Goal: Task Accomplishment & Management: Manage account settings

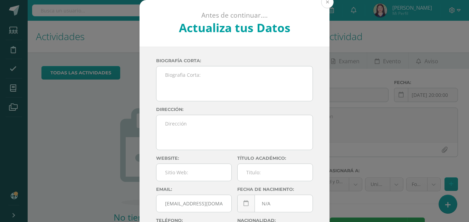
click at [324, 1] on button at bounding box center [327, 2] width 12 height 12
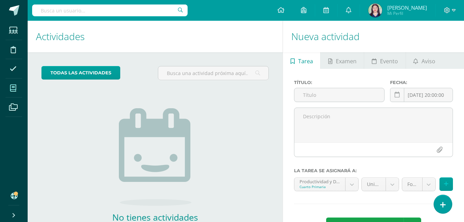
click at [12, 85] on icon at bounding box center [13, 88] width 6 height 7
click at [13, 83] on span at bounding box center [14, 88] width 16 height 16
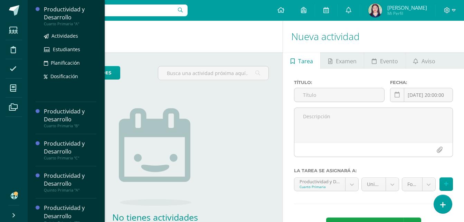
click at [58, 21] on div "Cuarto Primaria "A"" at bounding box center [70, 23] width 53 height 5
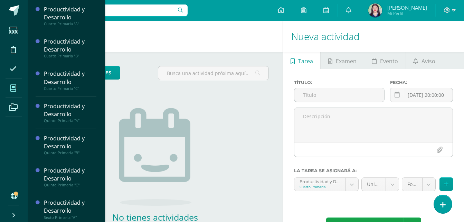
click at [11, 96] on link "Mis cursos" at bounding box center [14, 87] width 17 height 19
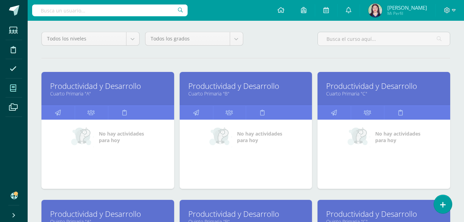
scroll to position [56, 0]
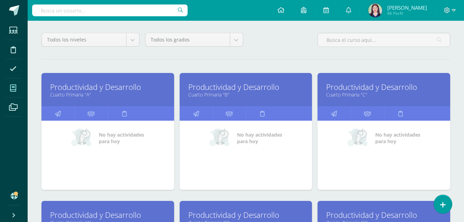
click at [62, 88] on link "Productividad y Desarrollo" at bounding box center [107, 87] width 115 height 11
click at [59, 152] on div "No hay actividades para hoy" at bounding box center [107, 155] width 133 height 69
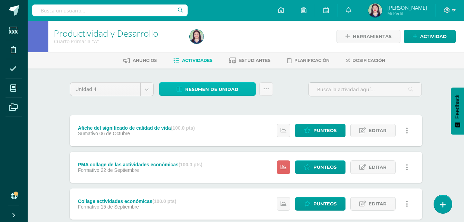
click at [185, 85] on span "Resumen de unidad" at bounding box center [211, 89] width 53 height 13
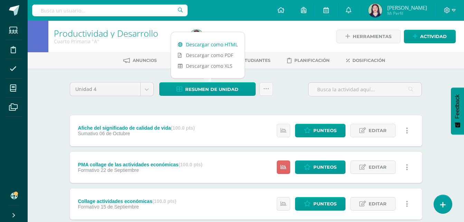
click at [209, 45] on link "Descargar como HTML" at bounding box center [208, 44] width 74 height 11
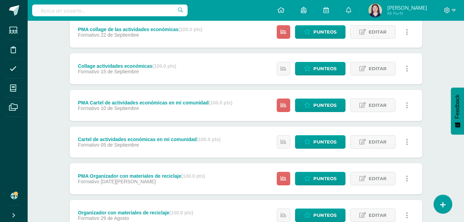
scroll to position [135, 0]
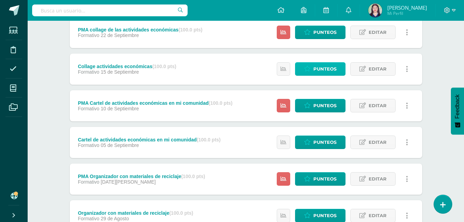
click at [310, 70] on icon at bounding box center [307, 69] width 7 height 6
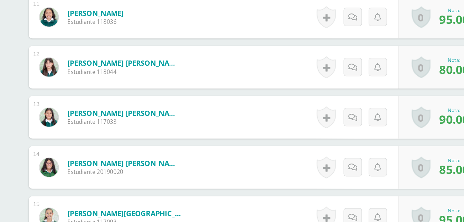
scroll to position [557, 0]
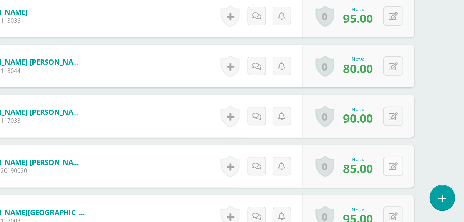
click at [410, 184] on button at bounding box center [407, 181] width 14 height 14
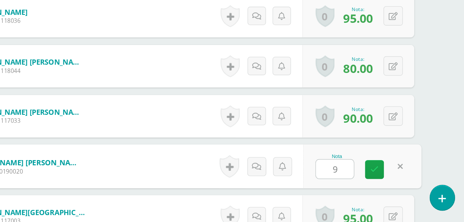
type input "95"
click at [396, 185] on link at bounding box center [393, 184] width 14 height 14
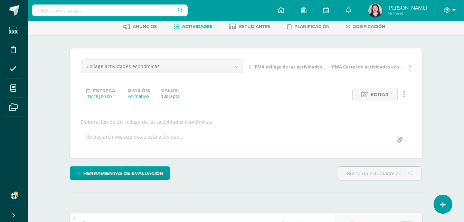
scroll to position [0, 0]
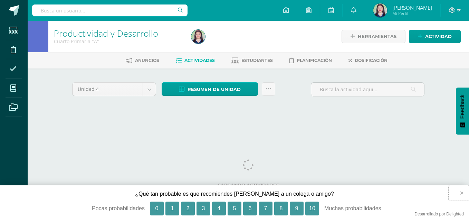
click at [462, 198] on button "×" at bounding box center [459, 192] width 20 height 15
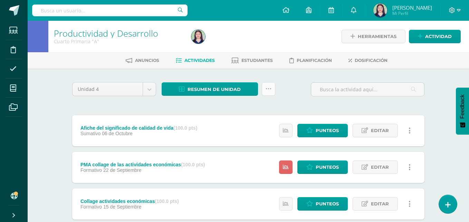
click at [266, 88] on icon at bounding box center [269, 89] width 6 height 6
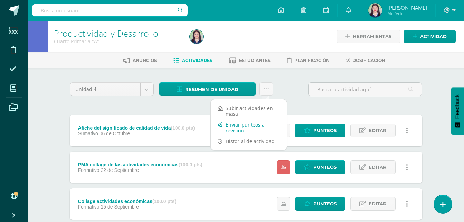
click at [231, 127] on link "Enviar punteos a revision" at bounding box center [249, 127] width 76 height 17
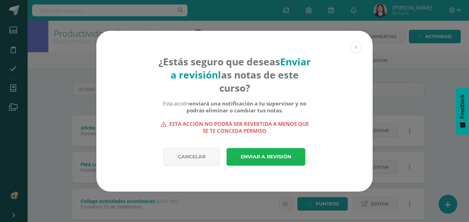
click at [258, 158] on link "Enviar a revisión" at bounding box center [266, 157] width 79 height 18
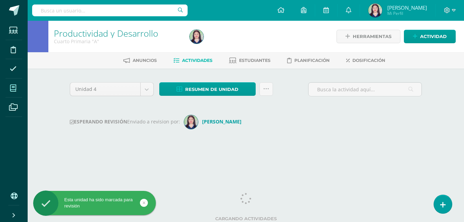
click at [15, 86] on icon at bounding box center [13, 88] width 6 height 7
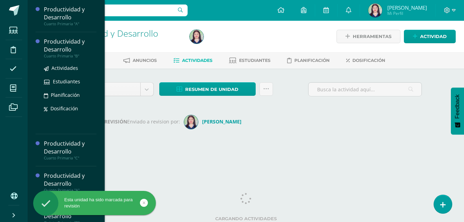
click at [58, 51] on div "Productividad y Desarrollo" at bounding box center [70, 46] width 53 height 16
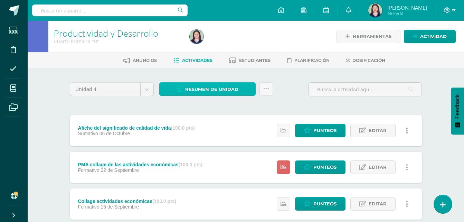
click at [208, 88] on span "Resumen de unidad" at bounding box center [211, 89] width 53 height 13
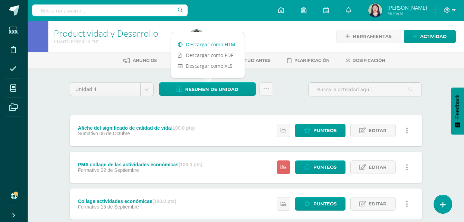
click at [184, 44] on link "Descargar como HTML" at bounding box center [208, 44] width 74 height 11
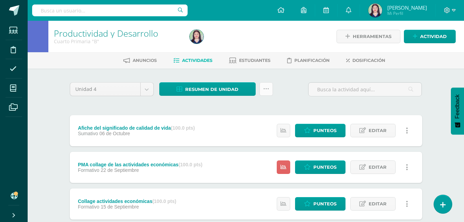
click at [268, 89] on icon at bounding box center [266, 89] width 6 height 6
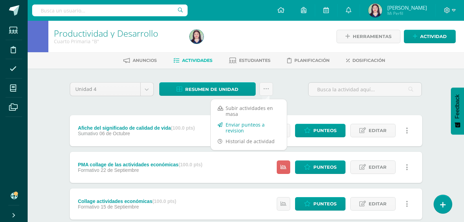
click at [219, 126] on icon at bounding box center [220, 124] width 5 height 5
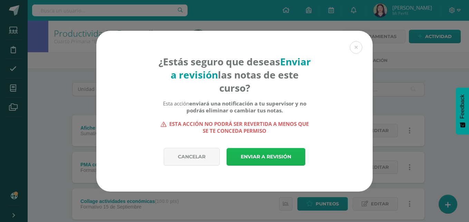
click at [244, 148] on link "Enviar a revisión" at bounding box center [266, 157] width 79 height 18
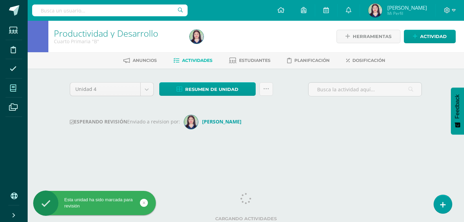
click at [15, 94] on span at bounding box center [14, 88] width 16 height 16
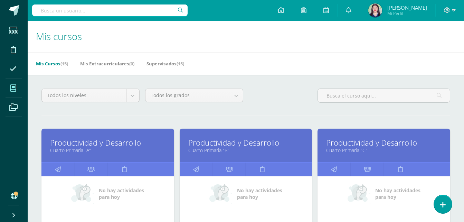
click at [419, 139] on link "Productividad y Desarrollo" at bounding box center [383, 142] width 115 height 11
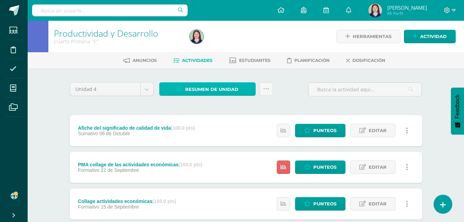
click at [221, 83] on span "Resumen de unidad" at bounding box center [211, 89] width 53 height 13
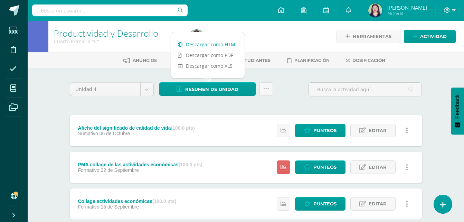
click at [223, 46] on link "Descargar como HTML" at bounding box center [208, 44] width 74 height 11
click at [265, 89] on icon at bounding box center [266, 89] width 6 height 6
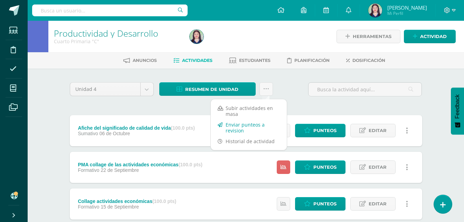
click at [244, 126] on link "Enviar punteos a revision" at bounding box center [249, 127] width 76 height 17
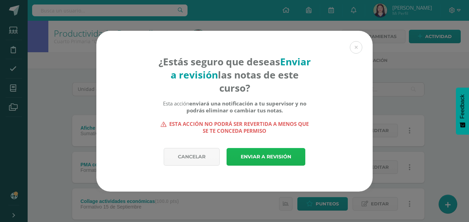
click at [247, 149] on link "Enviar a revisión" at bounding box center [266, 157] width 79 height 18
click at [287, 159] on link "Enviar a revisión" at bounding box center [266, 157] width 79 height 18
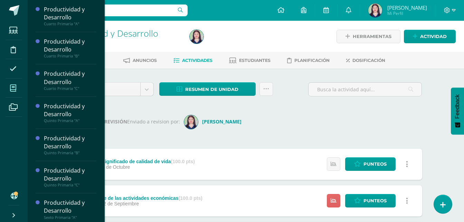
click at [11, 83] on span at bounding box center [14, 88] width 16 height 16
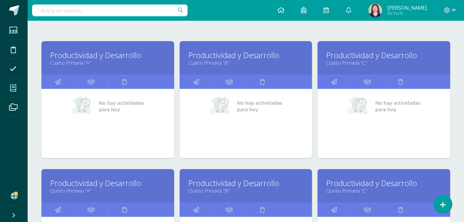
scroll to position [89, 0]
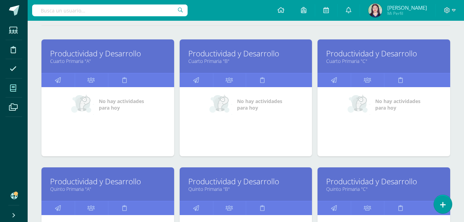
click at [111, 178] on link "Productividad y Desarrollo" at bounding box center [107, 181] width 115 height 11
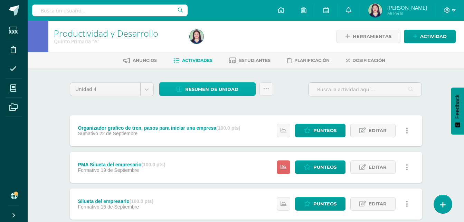
drag, startPoint x: 208, startPoint y: 77, endPoint x: 208, endPoint y: 86, distance: 8.3
click at [208, 86] on span "Resumen de unidad" at bounding box center [211, 89] width 53 height 13
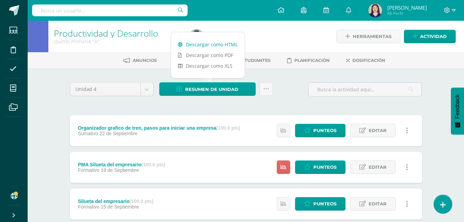
click at [227, 47] on link "Descargar como HTML" at bounding box center [208, 44] width 74 height 11
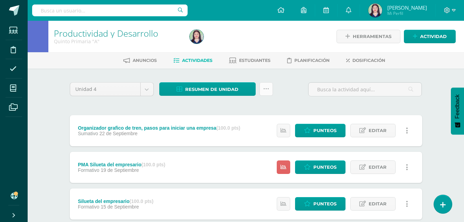
click at [264, 90] on icon at bounding box center [266, 89] width 6 height 6
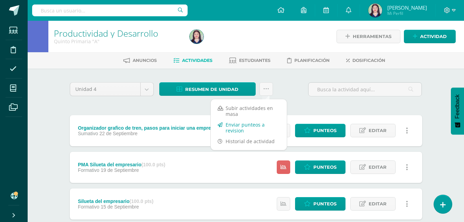
click at [249, 123] on link "Enviar punteos a revision" at bounding box center [249, 127] width 76 height 17
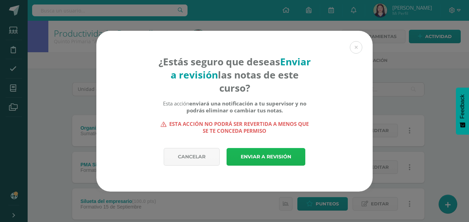
click at [245, 160] on link "Enviar a revisión" at bounding box center [266, 157] width 79 height 18
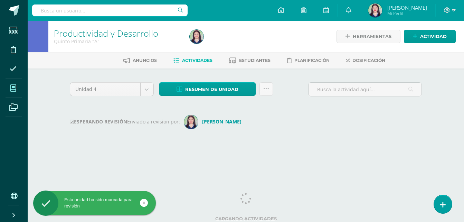
click at [15, 89] on icon at bounding box center [13, 88] width 6 height 7
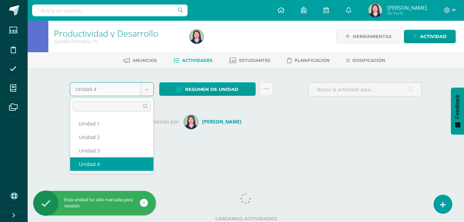
click at [153, 94] on body "Esta unidad ha sido marcada para revisión Estudiantes Disciplina Asistencia Mis…" at bounding box center [232, 81] width 464 height 162
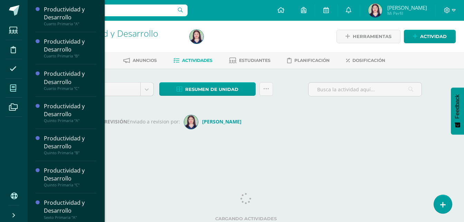
click at [12, 85] on body "Esta unidad ha sido marcada para revisión Estudiantes Disciplina Asistencia Mis…" at bounding box center [232, 81] width 464 height 162
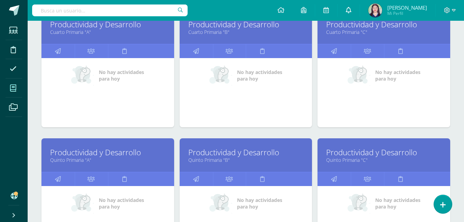
scroll to position [120, 0]
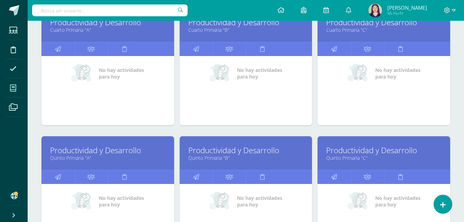
click at [275, 159] on link "Quinto Primaria "B"" at bounding box center [245, 157] width 115 height 7
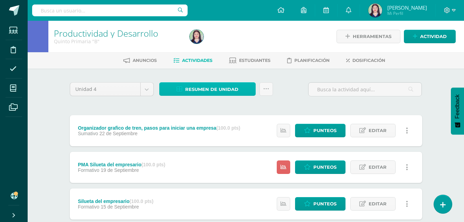
click at [220, 85] on span "Resumen de unidad" at bounding box center [211, 89] width 53 height 13
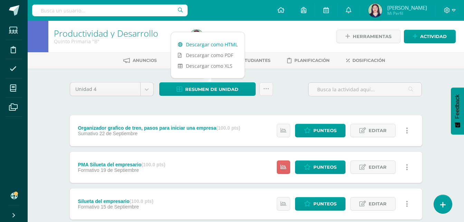
click at [208, 49] on link "Descargar como HTML" at bounding box center [208, 44] width 74 height 11
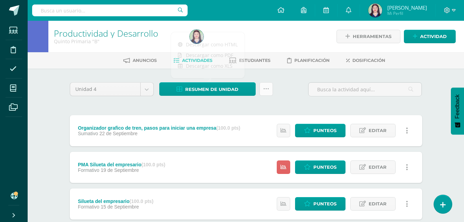
click at [263, 84] on link at bounding box center [265, 88] width 13 height 13
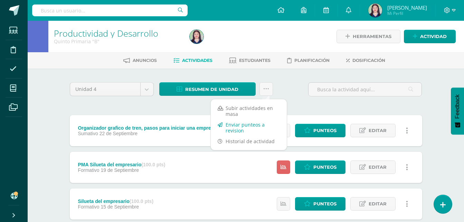
click at [240, 125] on link "Enviar punteos a revision" at bounding box center [249, 127] width 76 height 17
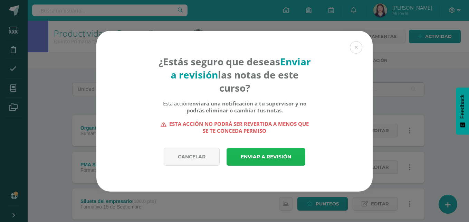
click at [250, 149] on link "Enviar a revisión" at bounding box center [266, 157] width 79 height 18
click at [252, 157] on link "Enviar a revisión" at bounding box center [266, 157] width 79 height 18
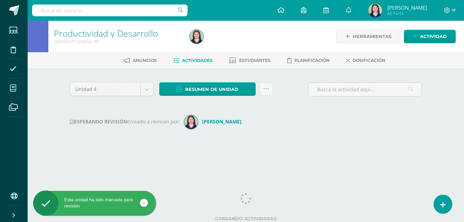
click at [14, 88] on icon at bounding box center [13, 88] width 6 height 7
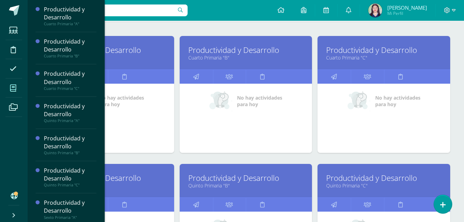
scroll to position [97, 0]
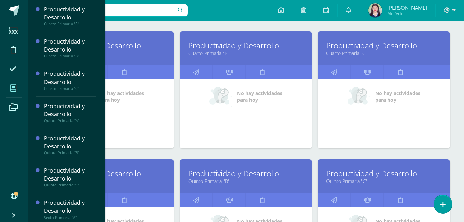
click at [391, 171] on link "Productividad y Desarrollo" at bounding box center [383, 173] width 115 height 11
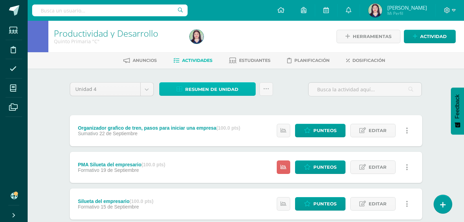
click at [244, 82] on link "Resumen de unidad" at bounding box center [207, 88] width 96 height 13
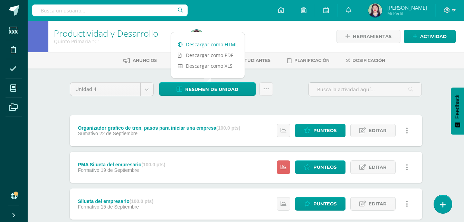
click at [226, 41] on link "Descargar como HTML" at bounding box center [208, 44] width 74 height 11
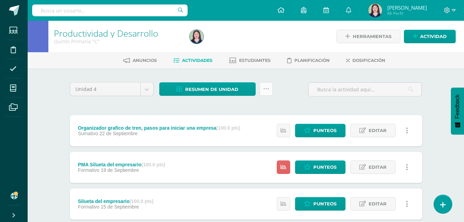
click at [264, 89] on icon at bounding box center [266, 89] width 6 height 6
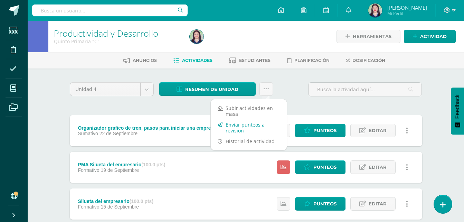
click at [249, 127] on link "Enviar punteos a revision" at bounding box center [249, 127] width 76 height 17
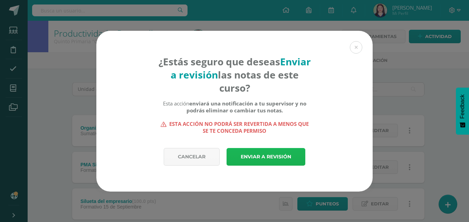
click at [261, 154] on link "Enviar a revisión" at bounding box center [266, 157] width 79 height 18
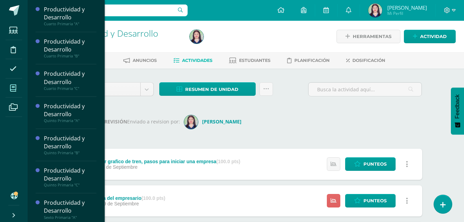
click at [11, 91] on icon at bounding box center [13, 88] width 6 height 7
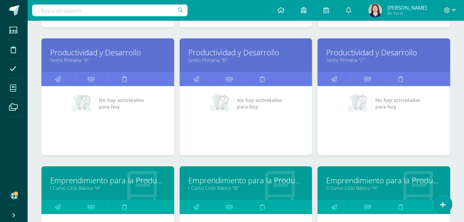
scroll to position [332, 0]
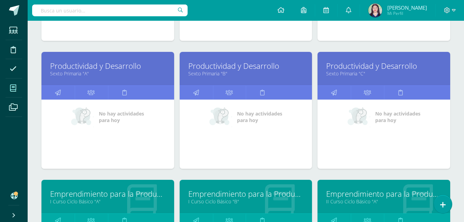
click at [96, 69] on link "Productividad y Desarrollo" at bounding box center [107, 65] width 115 height 11
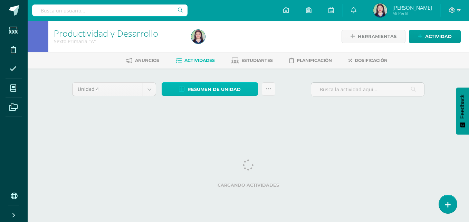
click at [179, 86] on link "Resumen de unidad" at bounding box center [210, 88] width 96 height 13
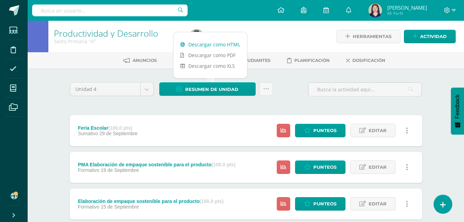
click at [214, 46] on link "Descargar como HTML" at bounding box center [210, 44] width 74 height 11
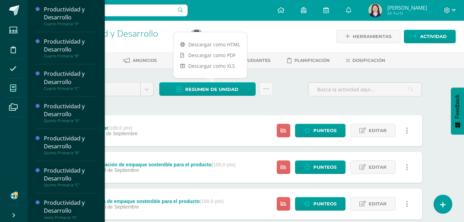
click at [16, 91] on icon at bounding box center [13, 88] width 6 height 7
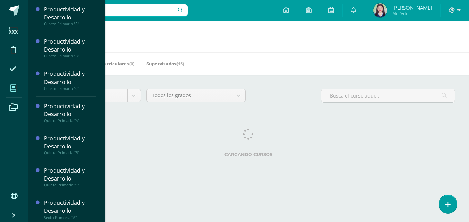
click at [127, 78] on div "Todos los niveles Todos los niveles Ciclo Básico Preprimaria [GEOGRAPHIC_DATA] …" at bounding box center [249, 124] width 442 height 99
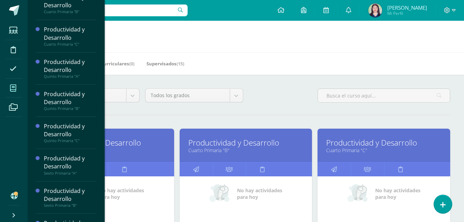
scroll to position [49, 0]
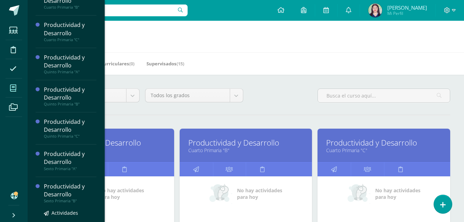
click at [54, 188] on div "Productividad y Desarrollo" at bounding box center [70, 190] width 53 height 16
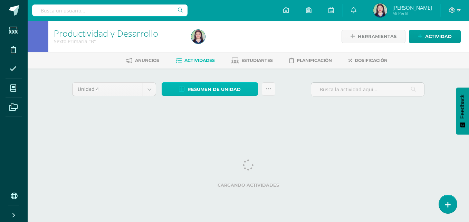
click at [203, 89] on span "Resumen de unidad" at bounding box center [214, 89] width 53 height 13
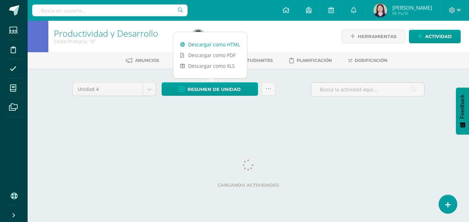
click at [215, 45] on link "Descargar como HTML" at bounding box center [210, 44] width 74 height 11
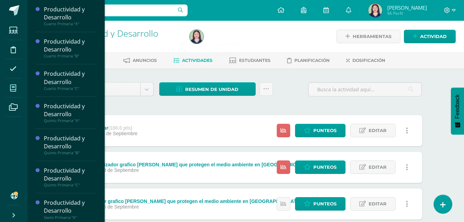
click at [10, 91] on icon at bounding box center [13, 88] width 6 height 7
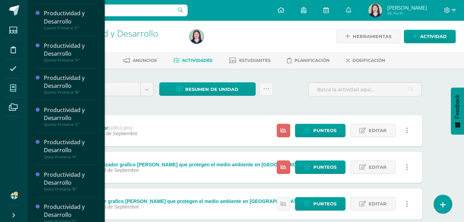
scroll to position [67, 0]
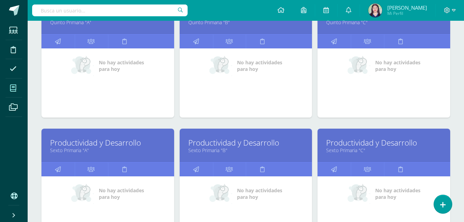
scroll to position [257, 0]
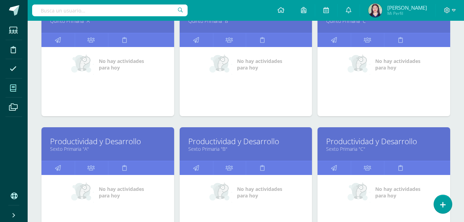
click at [357, 137] on link "Productividad y Desarrollo" at bounding box center [383, 141] width 115 height 11
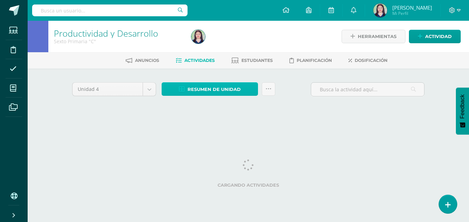
click at [197, 89] on span "Resumen de unidad" at bounding box center [214, 89] width 53 height 13
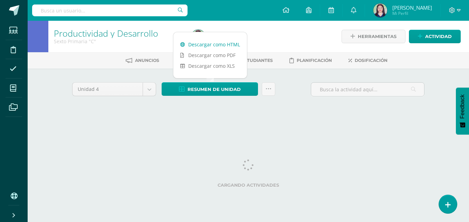
click at [234, 43] on link "Descargar como HTML" at bounding box center [210, 44] width 74 height 11
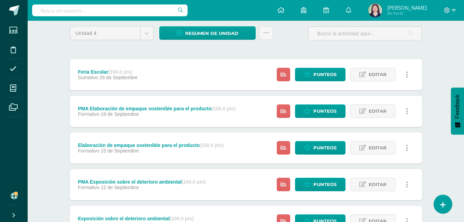
scroll to position [56, 0]
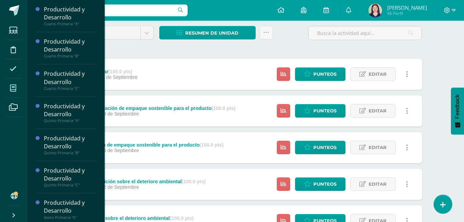
click at [22, 94] on link "Mis cursos" at bounding box center [14, 87] width 17 height 19
click at [12, 91] on icon at bounding box center [13, 88] width 6 height 7
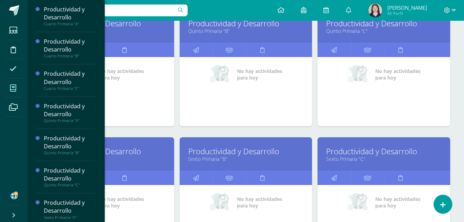
scroll to position [334, 0]
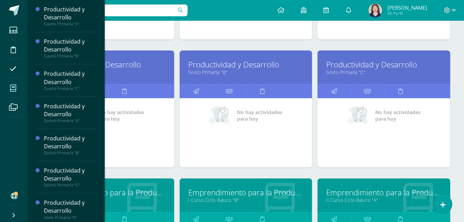
click at [138, 61] on link "Productividad y Desarrollo" at bounding box center [107, 64] width 115 height 11
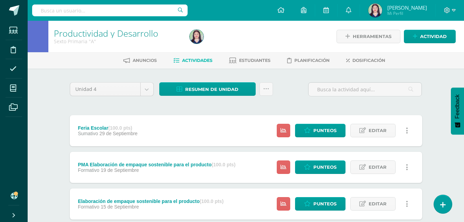
click at [462, 169] on div "Productividad y Desarrollo Sexto Primaria "A" Herramientas Detalle de asistenci…" at bounding box center [246, 216] width 436 height 391
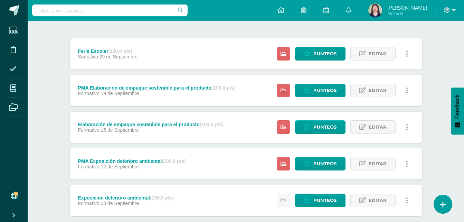
scroll to position [77, 0]
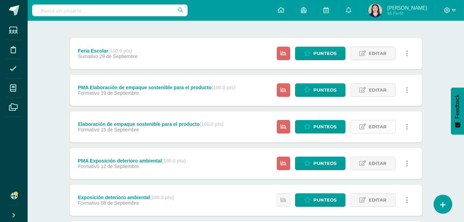
click at [370, 128] on span "Editar" at bounding box center [378, 126] width 18 height 13
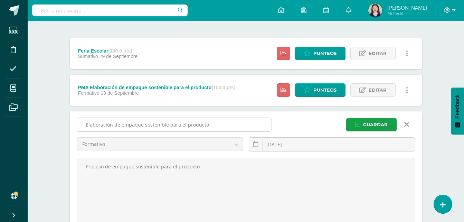
click at [235, 130] on input "Elaboración de empaque sostenible para el producto" at bounding box center [174, 124] width 195 height 13
type input "E"
paste input "Organizador grafico [PERSON_NAME] que protegen el medio ambiente en [GEOGRAPHIC…"
click at [86, 124] on input "Organizador grafico [PERSON_NAME] que protegen el medio ambiente en [GEOGRAPHIC…" at bounding box center [174, 124] width 195 height 13
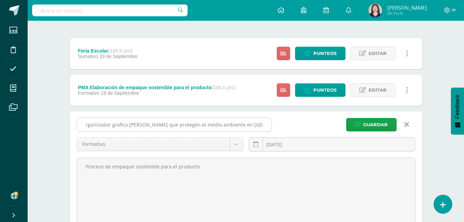
click at [90, 125] on input "Organizador grafico [PERSON_NAME] que protegen el medio ambiente en [GEOGRAPHIC…" at bounding box center [174, 124] width 195 height 13
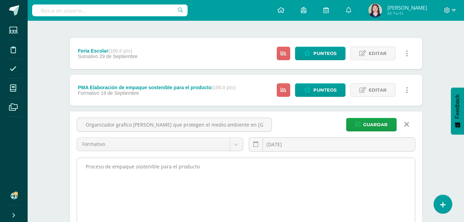
type input "Organizador grafico [PERSON_NAME] que protegen el medio ambiente en [GEOGRAPHIC…"
drag, startPoint x: 215, startPoint y: 169, endPoint x: 83, endPoint y: 165, distance: 132.7
click at [83, 165] on textarea "Proceso de empaque sostenible para el producto" at bounding box center [246, 196] width 338 height 76
paste textarea "Organizador grafico [PERSON_NAME] que protegen el medio ambiente en [GEOGRAPHIC…"
click at [263, 203] on textarea "Proceso de empaque sostenible para el producto" at bounding box center [246, 196] width 338 height 76
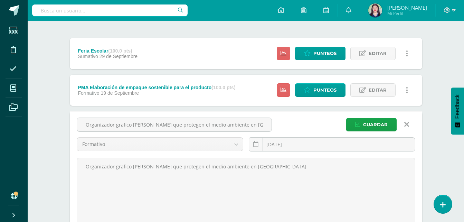
type textarea "Organizador grafico [PERSON_NAME] que protegen el medio ambiente en [GEOGRAPHIC…"
click at [374, 133] on div "Organizador grafico Leyes que protegen el medio ambiente en Guatemala Formativo…" at bounding box center [246, 136] width 344 height 39
click at [370, 129] on span "Guardar" at bounding box center [375, 124] width 25 height 13
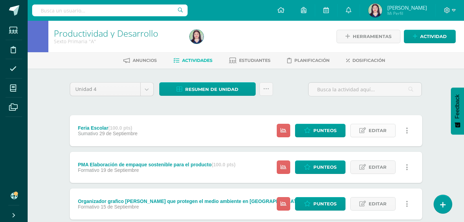
click at [369, 135] on span "Editar" at bounding box center [378, 130] width 18 height 13
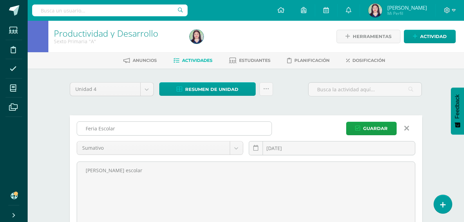
click at [163, 125] on input "Feria Escolar" at bounding box center [174, 128] width 195 height 13
click at [406, 125] on icon at bounding box center [406, 128] width 5 height 8
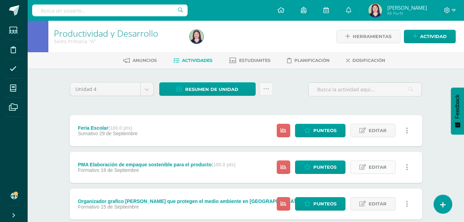
click at [374, 165] on span "Editar" at bounding box center [378, 167] width 18 height 13
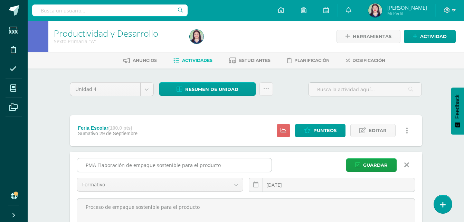
click at [231, 163] on input "PMA Elaboración de empaque sostenible para el producto" at bounding box center [174, 164] width 195 height 13
paste input "Organizador grafico [PERSON_NAME] que protegen el medio ambiente en [GEOGRAPHIC…"
click at [90, 163] on input "PMA Organizador grafico Leyes que protegen el medio ambiente en Guatemala" at bounding box center [174, 164] width 195 height 13
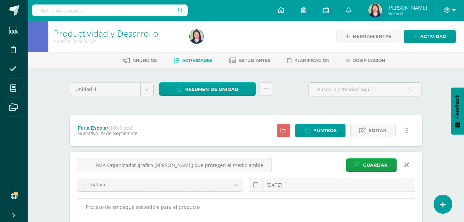
scroll to position [0, 0]
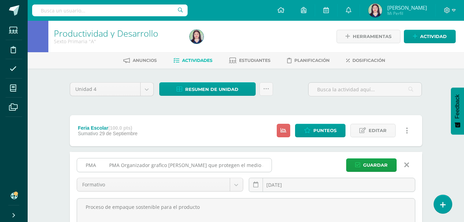
click at [106, 162] on input "PMA PMA Organizador grafico Leyes que protegen el medio ambiente en Guatemala" at bounding box center [174, 164] width 195 height 13
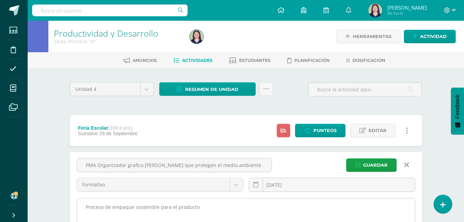
type input "PMA Organizador grafico [PERSON_NAME] que protegen el medio ambiente en [GEOGRA…"
type textarea "P"
paste textarea "Organizador grafico [PERSON_NAME] que protegen el medio ambiente en [GEOGRAPHIC…"
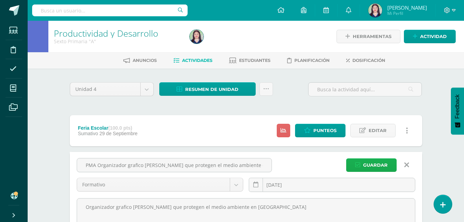
type textarea "Organizador grafico [PERSON_NAME] que protegen el medio ambiente en [GEOGRAPHIC…"
click at [366, 166] on span "Guardar" at bounding box center [375, 165] width 25 height 13
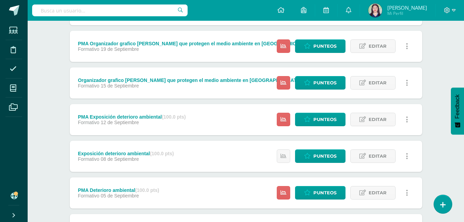
scroll to position [107, 0]
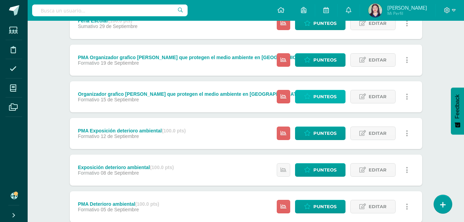
click at [310, 90] on link "Punteos" at bounding box center [320, 96] width 50 height 13
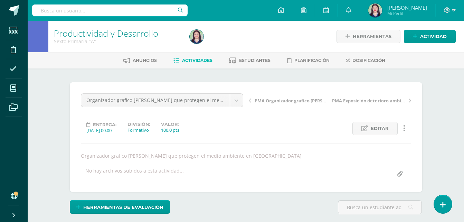
scroll to position [0, 0]
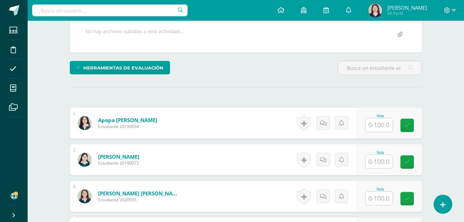
click at [381, 118] on input "text" at bounding box center [379, 124] width 27 height 13
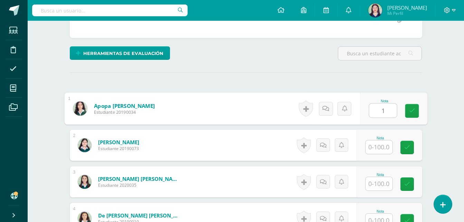
scroll to position [154, 0]
type input "100"
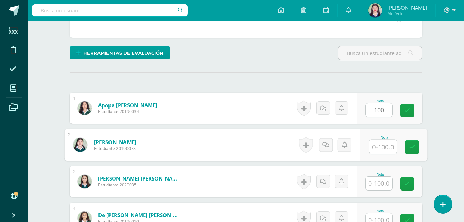
scroll to position [154, 0]
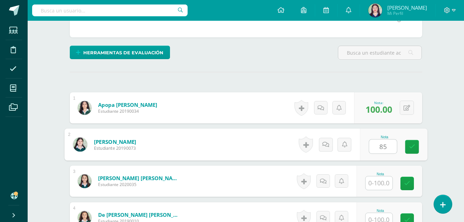
type input "85"
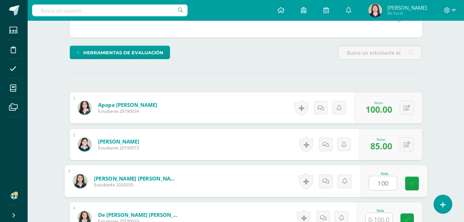
type input "100"
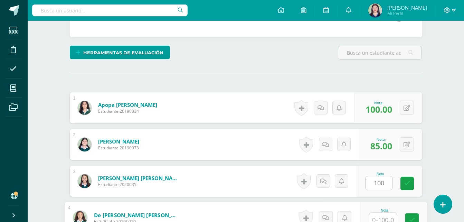
scroll to position [159, 0]
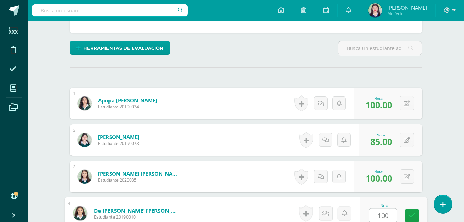
type input "100"
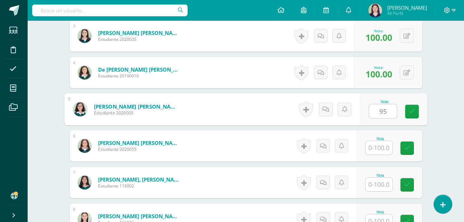
type input "95"
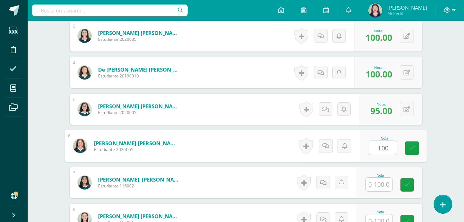
type input "100"
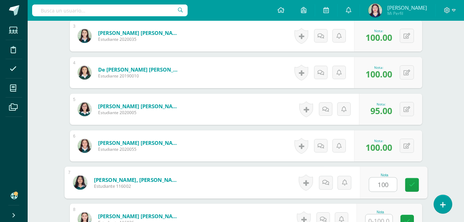
type input "100"
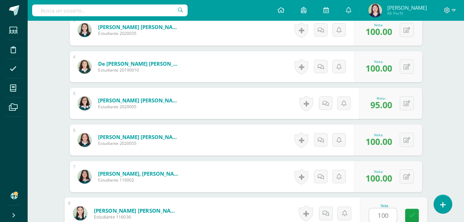
type input "100"
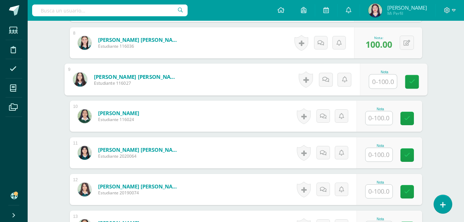
scroll to position [477, 0]
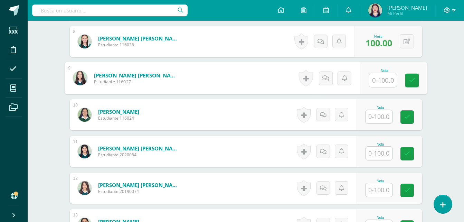
click at [374, 116] on input "text" at bounding box center [379, 116] width 27 height 13
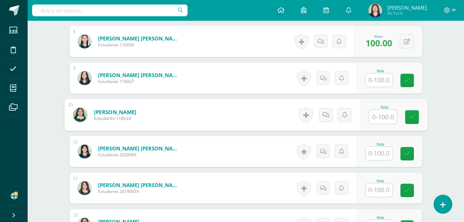
click at [380, 82] on input "text" at bounding box center [379, 79] width 27 height 13
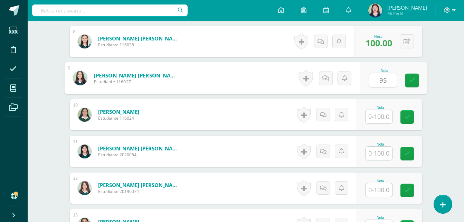
type input "95"
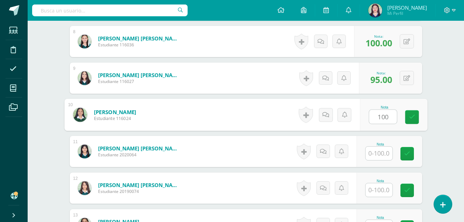
type input "100"
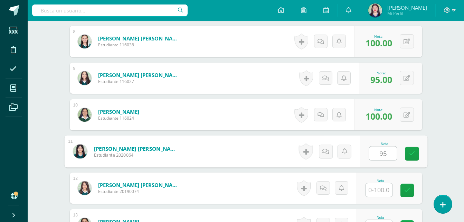
type input "95"
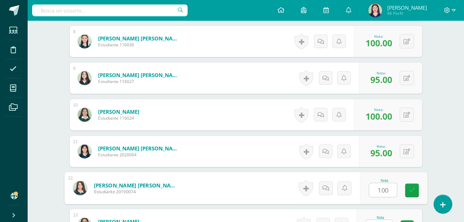
type input "100"
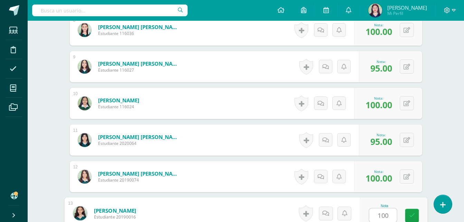
type input "100"
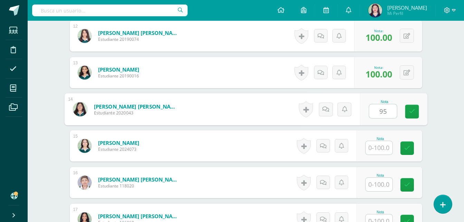
type input "95"
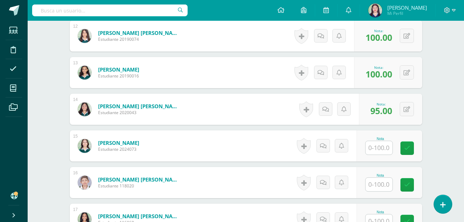
click at [356, 178] on div "Historial de actividad No hay historial para esta actividad Agregar Comentarios…" at bounding box center [325, 182] width 62 height 31
click at [383, 149] on input "text" at bounding box center [383, 148] width 28 height 14
type input "95"
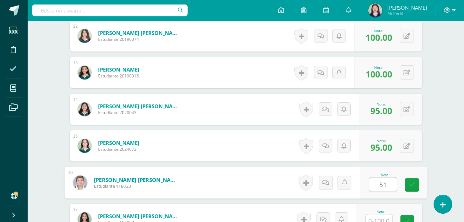
type input "5"
type input "100"
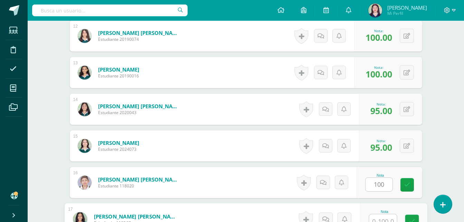
scroll to position [635, 0]
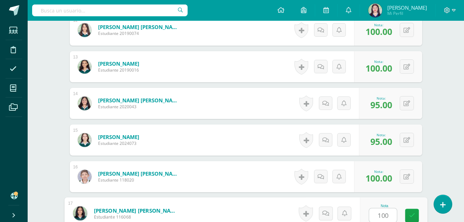
type input "100"
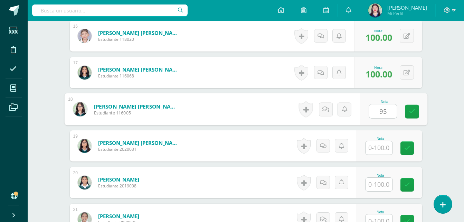
type input "95"
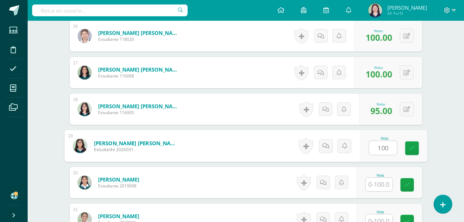
type input "100"
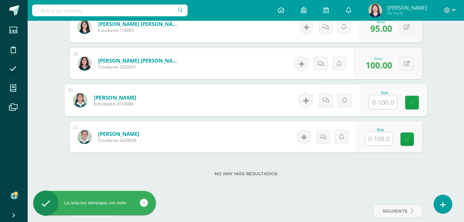
scroll to position [859, 0]
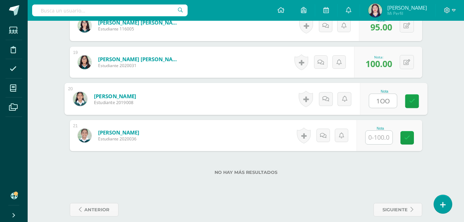
type input "1OO"
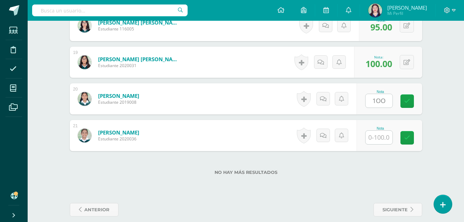
click at [381, 27] on span "95.00" at bounding box center [381, 27] width 22 height 12
click at [405, 28] on button at bounding box center [411, 25] width 15 height 15
click at [405, 28] on div "Nota 95.00" at bounding box center [380, 25] width 84 height 31
click at [405, 28] on button at bounding box center [411, 25] width 15 height 15
type input "100"
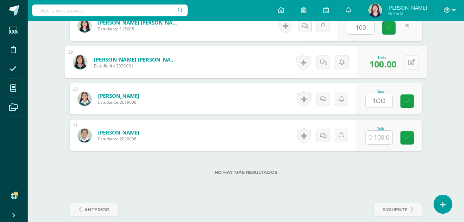
click at [411, 63] on button at bounding box center [411, 62] width 15 height 15
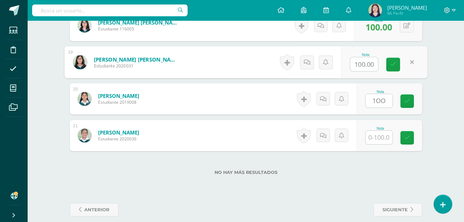
type input "8"
type input "95"
click at [389, 69] on link at bounding box center [393, 65] width 14 height 14
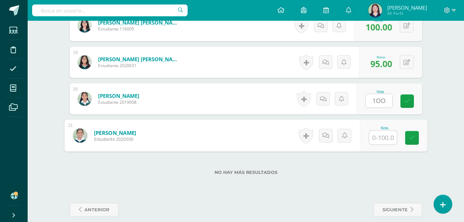
click at [379, 131] on input "text" at bounding box center [383, 138] width 28 height 14
type input "100"
click at [414, 136] on icon at bounding box center [412, 138] width 6 height 6
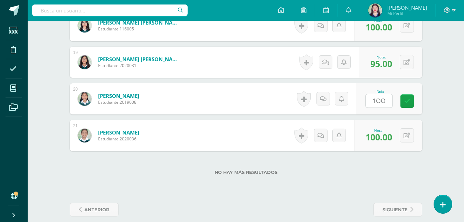
scroll to position [665, 0]
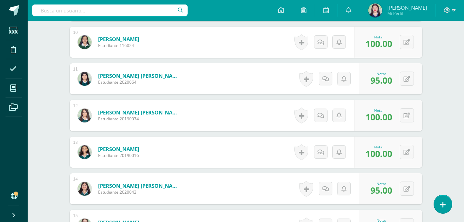
scroll to position [868, 0]
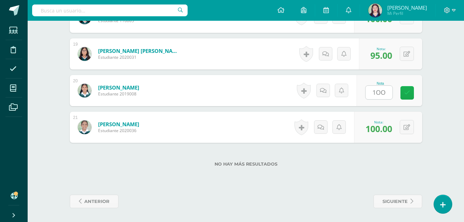
click at [408, 92] on icon at bounding box center [407, 93] width 6 height 6
click at [406, 90] on icon at bounding box center [407, 91] width 7 height 6
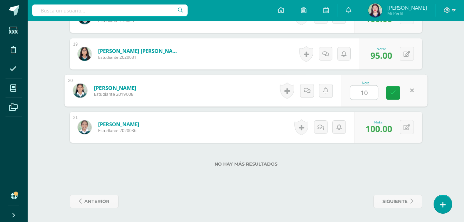
type input "100"
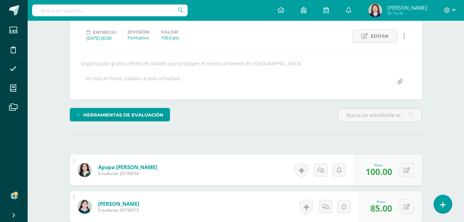
scroll to position [286, 0]
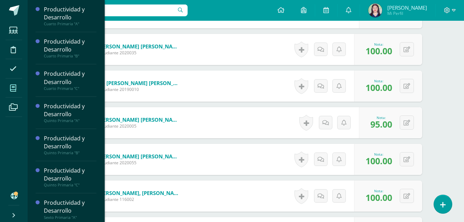
click at [14, 93] on span at bounding box center [14, 88] width 16 height 16
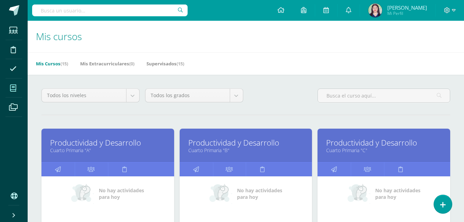
scroll to position [194, 0]
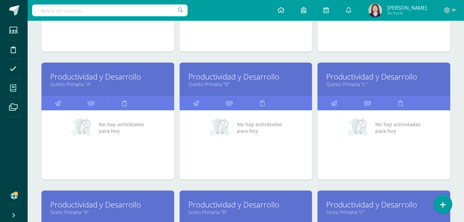
click at [367, 205] on link "Productividad y Desarrollo" at bounding box center [383, 204] width 115 height 11
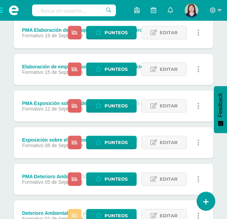
scroll to position [172, 0]
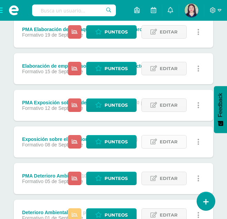
click at [172, 144] on span "Editar" at bounding box center [169, 141] width 18 height 13
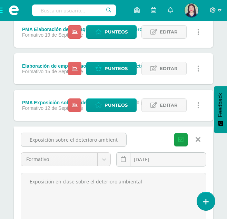
click at [201, 139] on link at bounding box center [198, 139] width 18 height 13
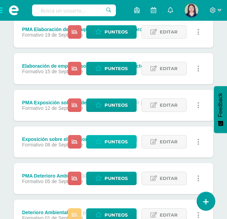
click at [124, 138] on span "Punteos" at bounding box center [116, 141] width 23 height 13
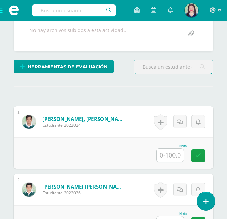
scroll to position [161, 0]
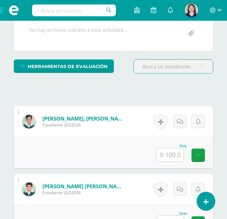
click at [173, 151] on input "text" at bounding box center [170, 154] width 27 height 13
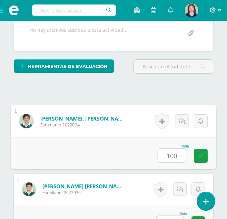
type input "100"
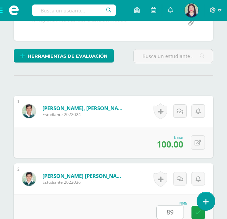
scroll to position [342, 0]
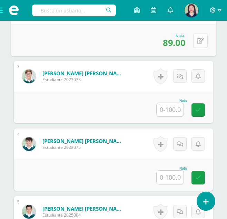
click at [194, 36] on button at bounding box center [200, 40] width 15 height 15
type input "90"
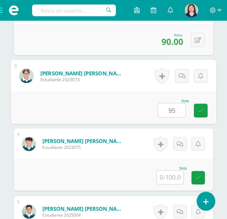
type input "95"
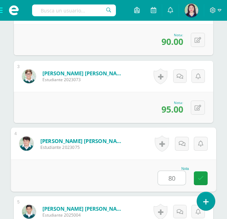
type input "80"
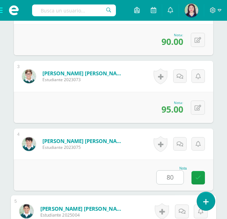
scroll to position [477, 0]
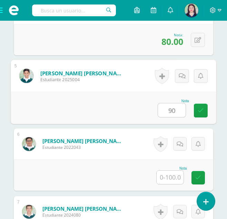
type input "90"
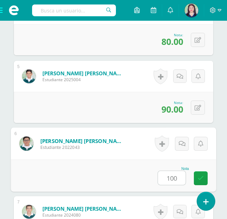
type input "100"
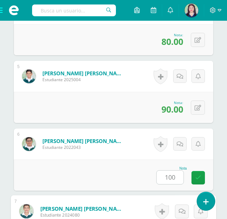
scroll to position [613, 0]
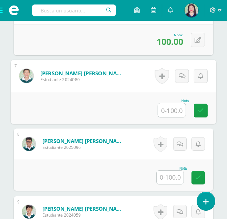
click at [174, 104] on input "text" at bounding box center [172, 110] width 28 height 14
type input "9"
type input "85"
click at [197, 113] on link at bounding box center [201, 111] width 14 height 14
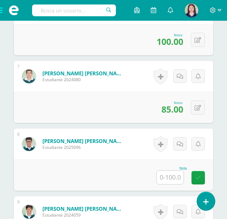
click at [167, 181] on input "text" at bounding box center [170, 177] width 27 height 13
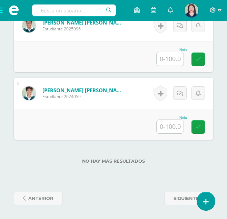
click at [170, 134] on div "Nota" at bounding box center [114, 124] width 200 height 31
click at [183, 131] on input "text" at bounding box center [170, 126] width 27 height 13
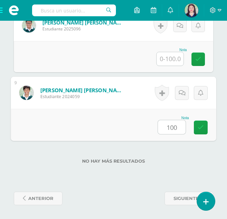
type input "100"
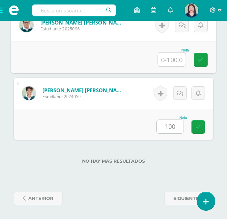
click at [172, 54] on input "text" at bounding box center [172, 60] width 28 height 14
click at [171, 56] on input "text" at bounding box center [172, 60] width 28 height 14
type input "85"
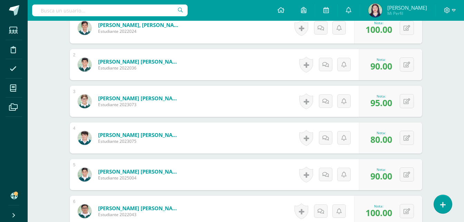
scroll to position [40, 0]
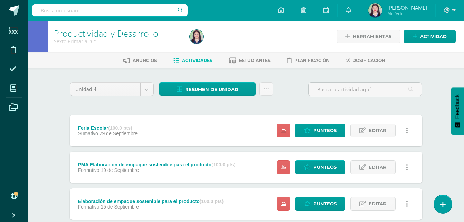
scroll to position [190, 0]
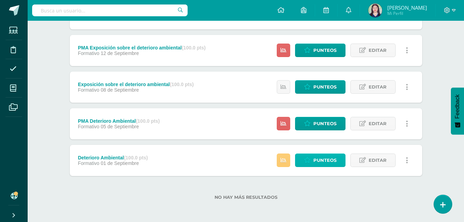
click at [322, 159] on span "Punteos" at bounding box center [324, 160] width 23 height 13
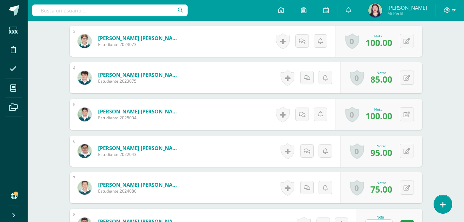
scroll to position [428, 0]
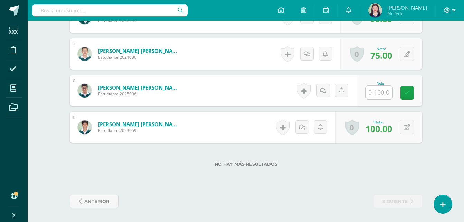
click at [371, 91] on input "text" at bounding box center [379, 92] width 27 height 13
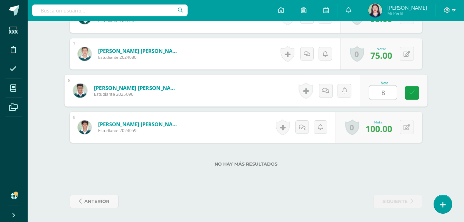
type input "85"
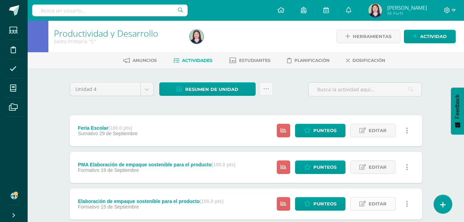
click at [369, 208] on span "Editar" at bounding box center [378, 203] width 18 height 13
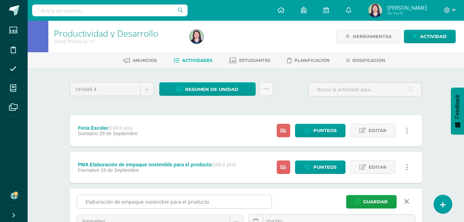
click at [217, 202] on input "Elaboración de empaque sostenible para el producto" at bounding box center [174, 201] width 195 height 13
type input "E"
paste input "Organizador grafico [PERSON_NAME] que protegen el medio ambiente en [GEOGRAPHIC…"
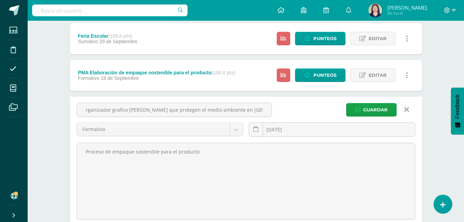
scroll to position [92, 0]
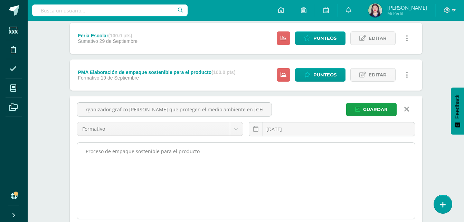
type input "Organizador grafico [PERSON_NAME] que protegen el medio ambiente en [GEOGRAPHIC…"
click at [268, 153] on textarea "Proceso de empaque sostenible para el producto" at bounding box center [246, 181] width 338 height 76
type textarea "P"
paste textarea "Organizador grafico [PERSON_NAME] que protegen el medio ambiente en [GEOGRAPHIC…"
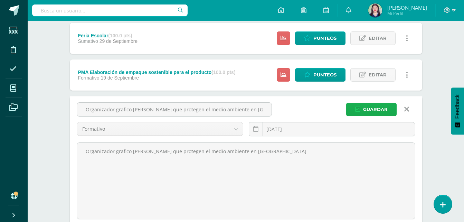
type textarea "Organizador grafico [PERSON_NAME] que protegen el medio ambiente en [GEOGRAPHIC…"
click at [362, 114] on button "Guardar" at bounding box center [371, 109] width 50 height 13
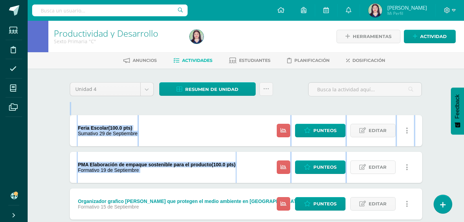
drag, startPoint x: 0, startPoint y: 0, endPoint x: 379, endPoint y: 167, distance: 414.2
click at [379, 167] on span "Editar" at bounding box center [378, 167] width 18 height 13
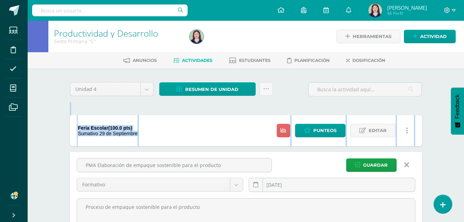
click at [221, 157] on div "PMA Elaboración de empaque sostenible para el producto Formativo Formativo Suma…" at bounding box center [246, 217] width 352 height 130
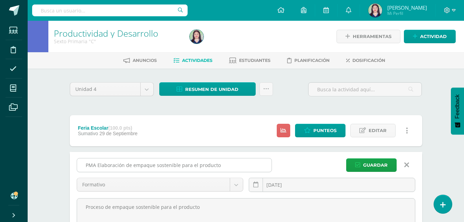
click at [220, 161] on input "PMA Elaboración de empaque sostenible para el producto" at bounding box center [174, 164] width 195 height 13
paste input "Organizador grafico [PERSON_NAME] que protegen el medio ambiente en [GEOGRAPHIC…"
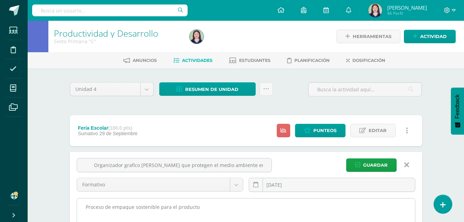
type input "PMA Organizador grafico Leyes que protegen el medio ambiente en Guatemala"
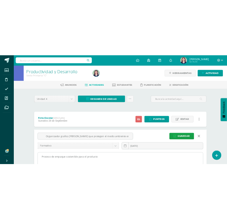
scroll to position [0, 0]
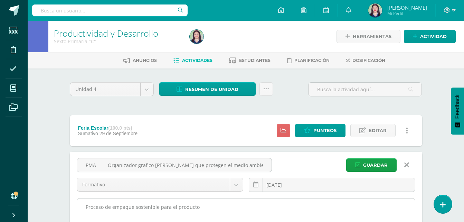
type textarea "P"
paste textarea "Organizador grafico Leyes que protegen el medio ambiente en Guatemala"
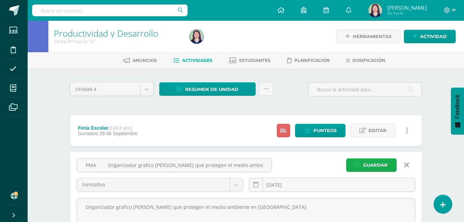
type textarea "Organizador grafico Leyes que protegen el medio ambiente en Guatemala"
click at [375, 162] on span "Guardar" at bounding box center [375, 165] width 25 height 13
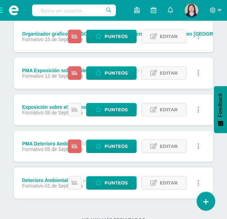
scroll to position [202, 0]
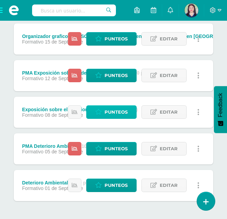
click at [115, 114] on span "Punteos" at bounding box center [116, 112] width 23 height 13
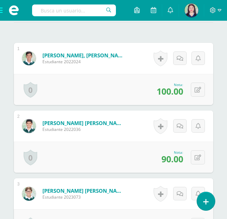
scroll to position [235, 0]
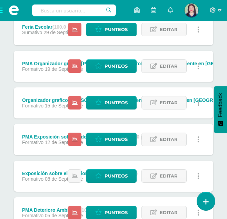
scroll to position [144, 0]
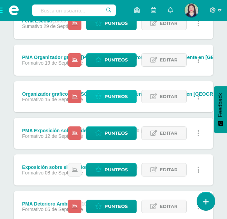
click at [98, 95] on icon at bounding box center [98, 97] width 7 height 6
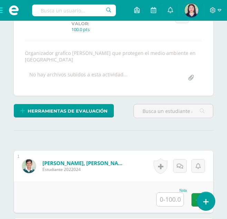
scroll to position [124, 0]
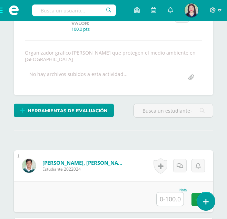
click at [157, 192] on div at bounding box center [171, 199] width 28 height 14
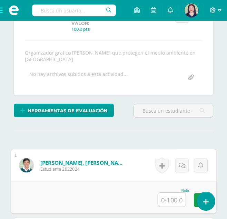
click at [169, 193] on input "text" at bounding box center [172, 200] width 28 height 14
type input "100"
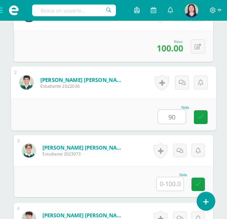
type input "90"
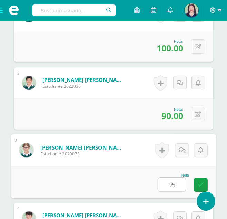
type input "95"
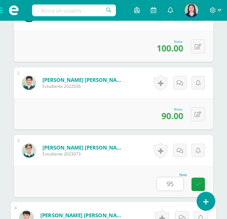
scroll to position [410, 0]
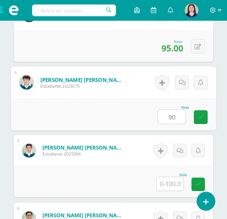
type input "90"
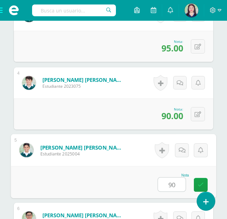
type input "90"
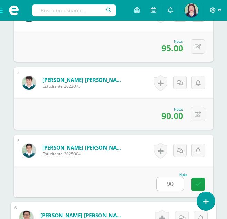
scroll to position [545, 0]
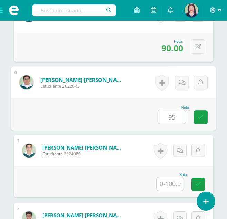
type input "95"
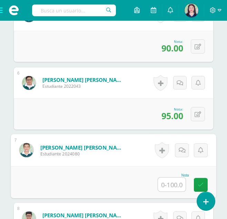
click at [177, 178] on input "text" at bounding box center [172, 185] width 28 height 14
type input "70"
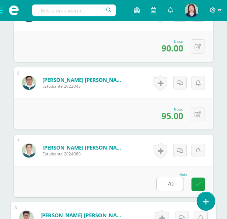
scroll to position [681, 0]
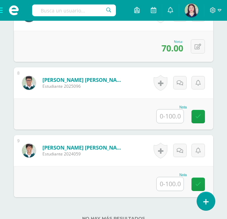
drag, startPoint x: 167, startPoint y: 98, endPoint x: 170, endPoint y: 108, distance: 9.6
click at [170, 108] on div "Nota" at bounding box center [114, 113] width 200 height 31
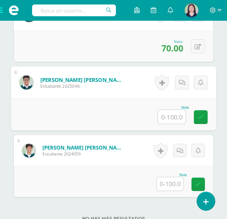
click at [170, 110] on input "text" at bounding box center [172, 117] width 28 height 14
type input "90"
click at [204, 114] on link at bounding box center [201, 117] width 14 height 14
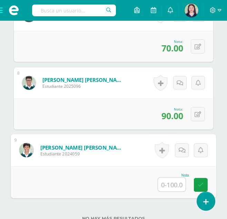
click at [177, 178] on input "text" at bounding box center [172, 185] width 28 height 14
type input "8"
type input "100"
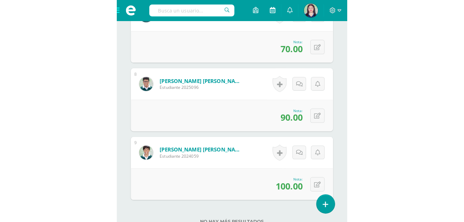
scroll to position [428, 0]
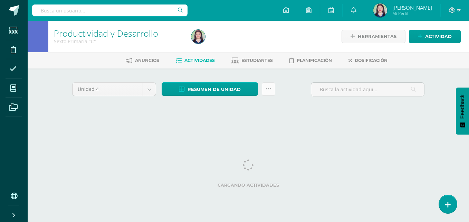
click at [267, 87] on icon at bounding box center [269, 89] width 6 height 6
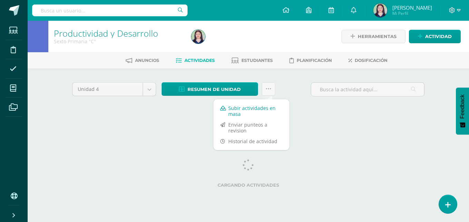
click at [267, 114] on link "Subir actividades en masa" at bounding box center [252, 111] width 76 height 17
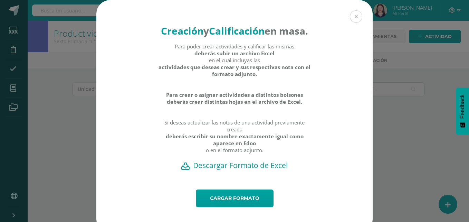
click at [356, 17] on button at bounding box center [356, 16] width 12 height 12
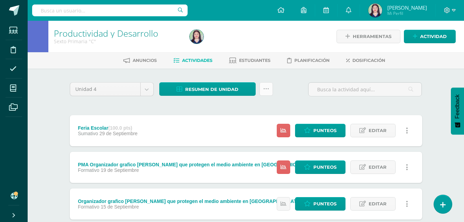
click at [265, 94] on link at bounding box center [265, 88] width 13 height 13
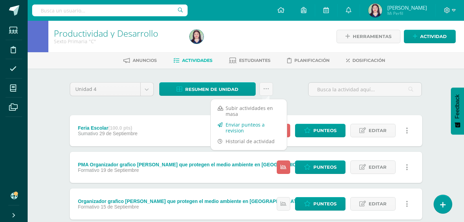
click at [252, 120] on link "Enviar punteos a revision" at bounding box center [249, 127] width 76 height 17
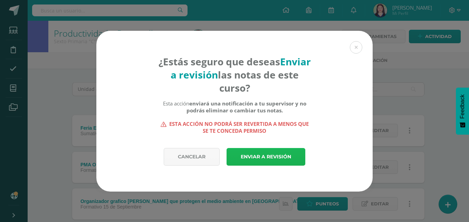
click at [250, 155] on link "Enviar a revisión" at bounding box center [266, 157] width 79 height 18
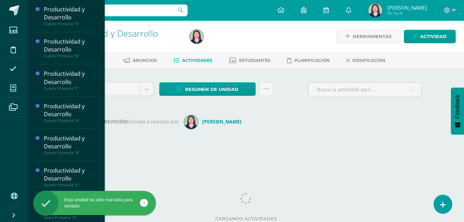
click at [14, 78] on link "Mis cursos" at bounding box center [14, 87] width 17 height 19
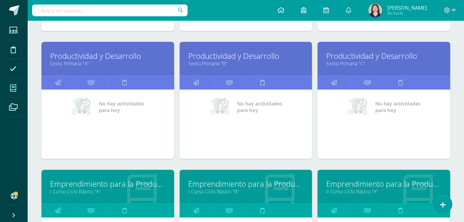
scroll to position [343, 0]
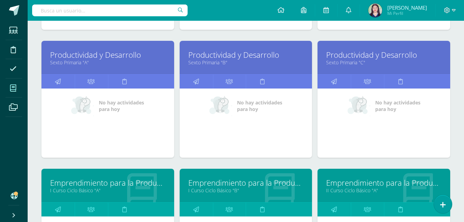
click at [86, 51] on link "Productividad y Desarrollo" at bounding box center [107, 54] width 115 height 11
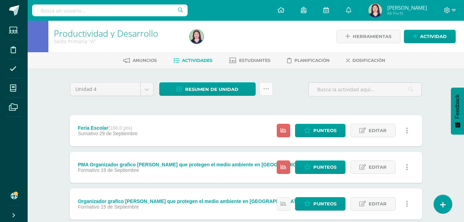
click at [264, 86] on icon at bounding box center [266, 89] width 6 height 6
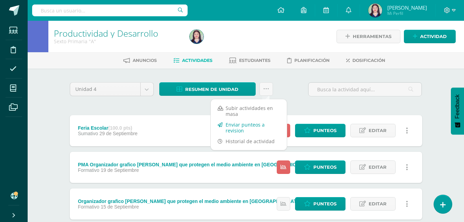
click at [247, 125] on link "Enviar punteos a revision" at bounding box center [249, 127] width 76 height 17
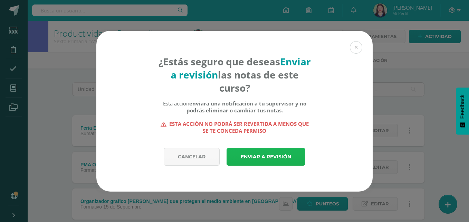
click at [241, 150] on link "Enviar a revisión" at bounding box center [266, 157] width 79 height 18
click at [245, 153] on link "Enviar a revisión" at bounding box center [266, 157] width 79 height 18
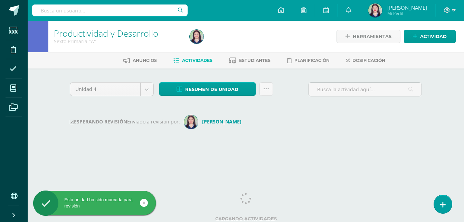
click at [89, 10] on input "text" at bounding box center [109, 10] width 155 height 12
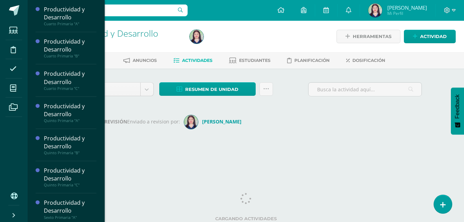
scroll to position [194, 0]
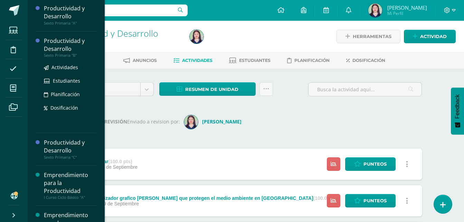
click at [66, 48] on div "Productividad y Desarrollo" at bounding box center [70, 45] width 53 height 16
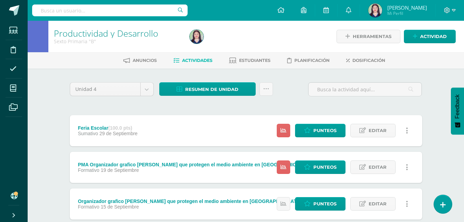
click at [267, 85] on link at bounding box center [265, 88] width 13 height 13
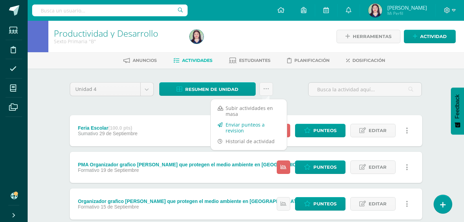
click at [256, 124] on link "Enviar punteos a revision" at bounding box center [249, 127] width 76 height 17
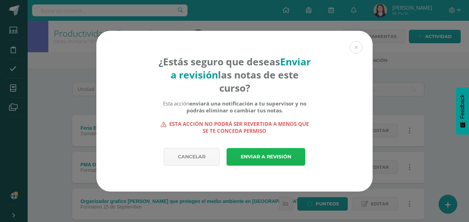
click at [254, 151] on link "Enviar a revisión" at bounding box center [266, 157] width 79 height 18
click at [256, 157] on link "Enviar a revisión" at bounding box center [266, 157] width 79 height 18
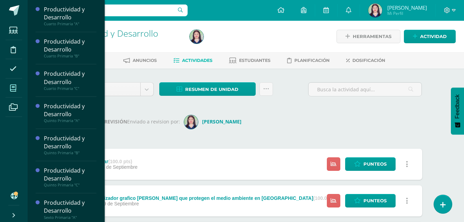
click at [12, 92] on span at bounding box center [14, 88] width 16 height 16
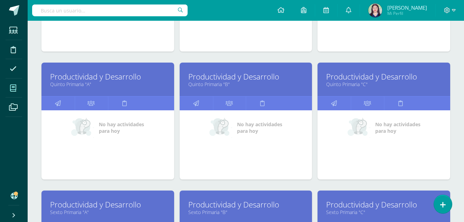
scroll to position [388, 0]
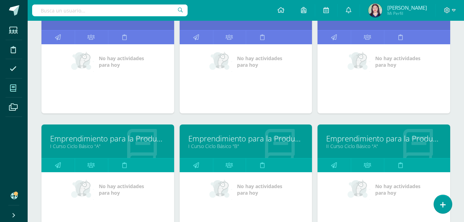
click at [126, 139] on link "Emprendimiento para la Productividad" at bounding box center [107, 138] width 115 height 11
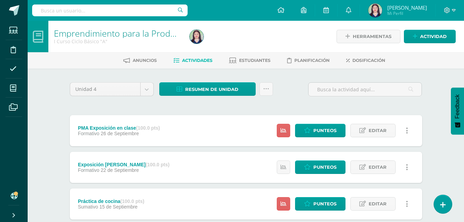
drag, startPoint x: 0, startPoint y: 0, endPoint x: 289, endPoint y: 67, distance: 296.8
click at [289, 67] on div "Anuncios Actividades Estudiantes Planificación Dosificación" at bounding box center [254, 60] width 453 height 16
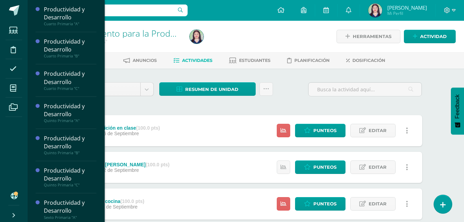
click at [4, 93] on li "Mis cursos" at bounding box center [14, 87] width 28 height 19
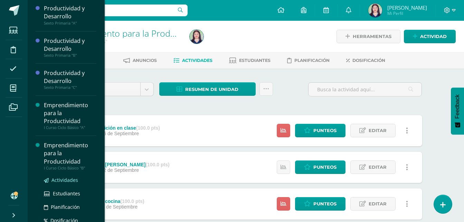
click at [69, 178] on span "Actividades" at bounding box center [64, 180] width 27 height 7
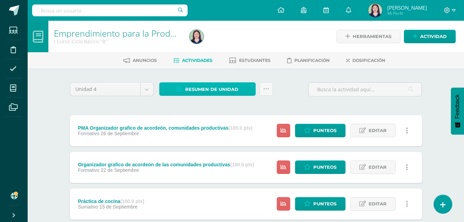
click at [230, 85] on span "Resumen de unidad" at bounding box center [211, 89] width 53 height 13
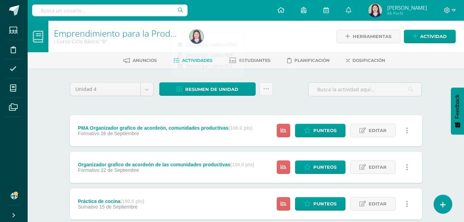
click at [304, 96] on div "Unidad 4 Unidad 1 Unidad 2 Unidad 3 Unidad 4 Resumen de unidad Subir actividade…" at bounding box center [246, 92] width 358 height 20
